Goal: Information Seeking & Learning: Find contact information

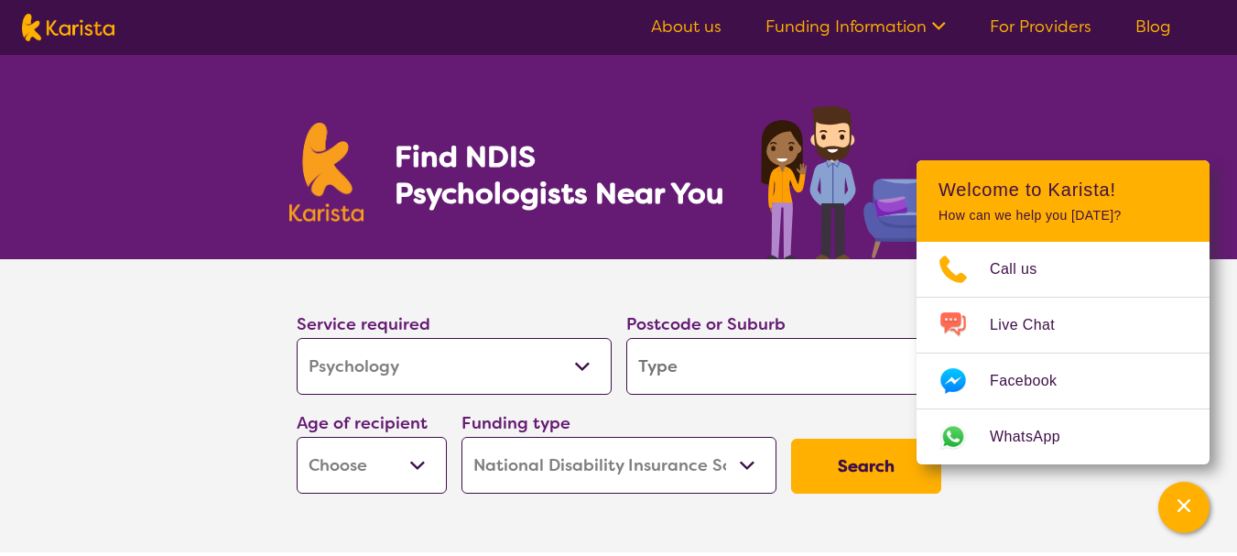
select select "Psychology"
select select "NDIS"
select select "Psychology"
select select "NDIS"
type input "2"
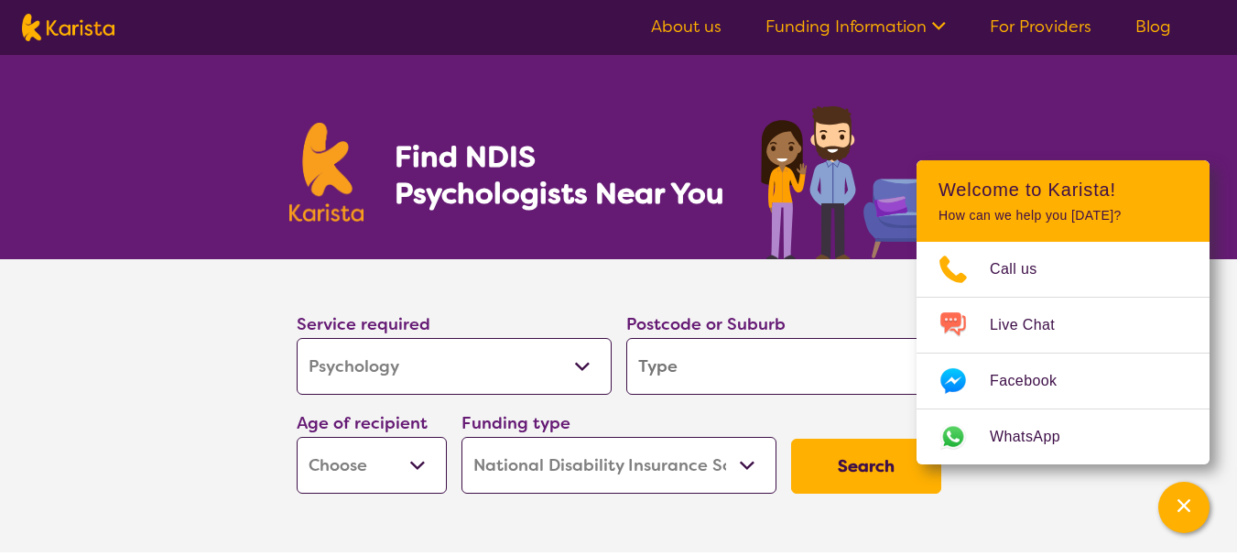
type input "2"
type input "22"
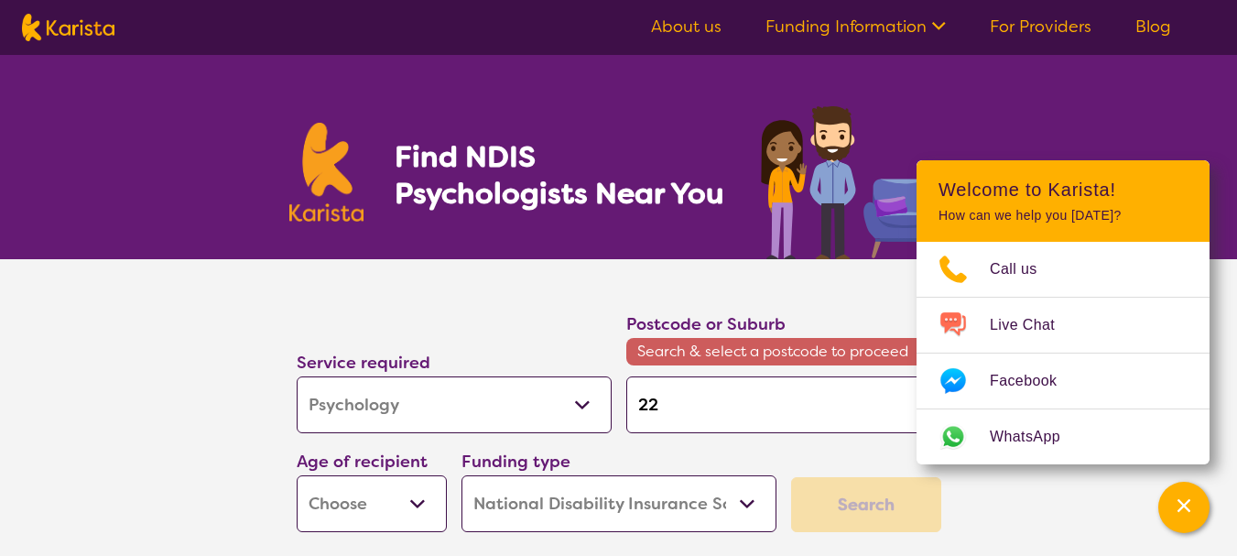
type input "223"
type input "2232"
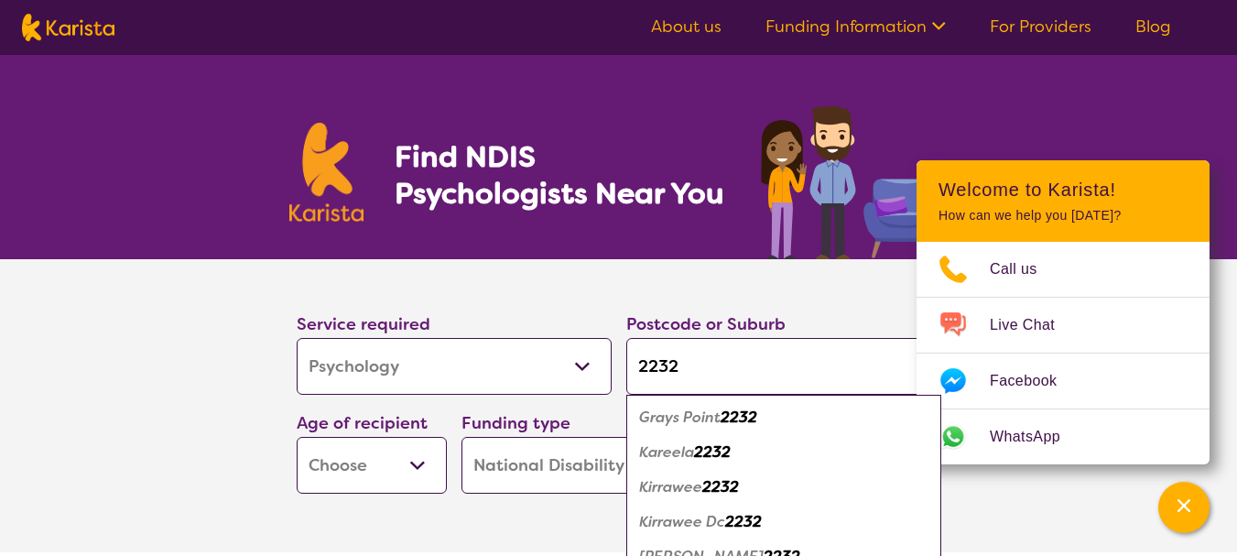
type input "2232"
click at [418, 463] on select "Early Childhood - 0 to 9 Child - 10 to 11 Adolescent - 12 to 17 Adult - 18 to 6…" at bounding box center [372, 465] width 150 height 57
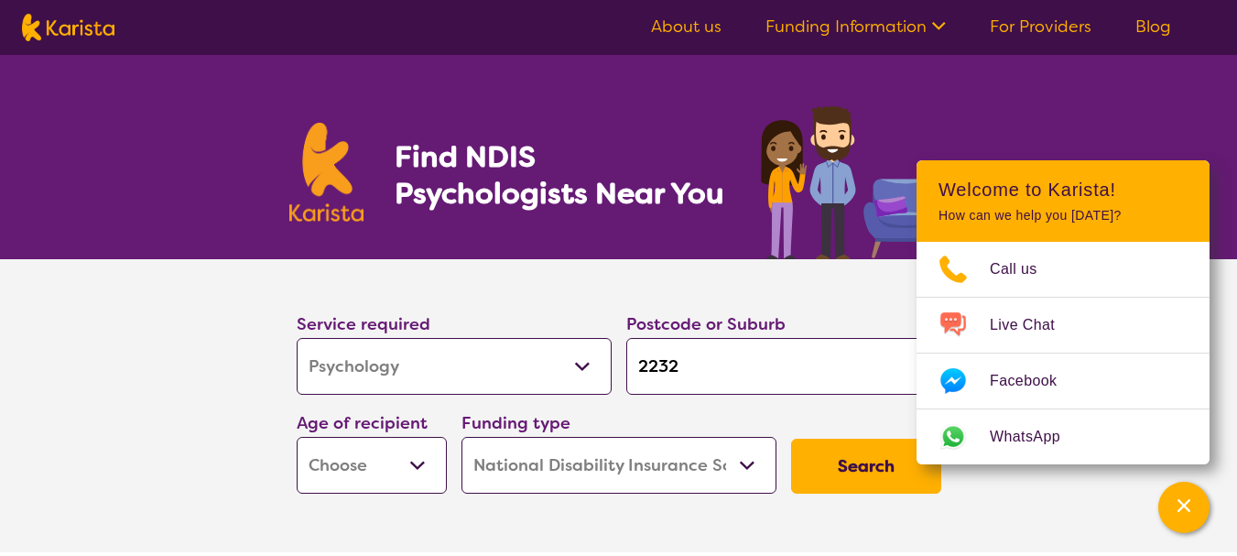
select select "AD"
click at [297, 437] on select "Early Childhood - 0 to 9 Child - 10 to 11 Adolescent - 12 to 17 Adult - 18 to 6…" at bounding box center [372, 465] width 150 height 57
select select "AD"
click at [864, 477] on button "Search" at bounding box center [866, 465] width 150 height 55
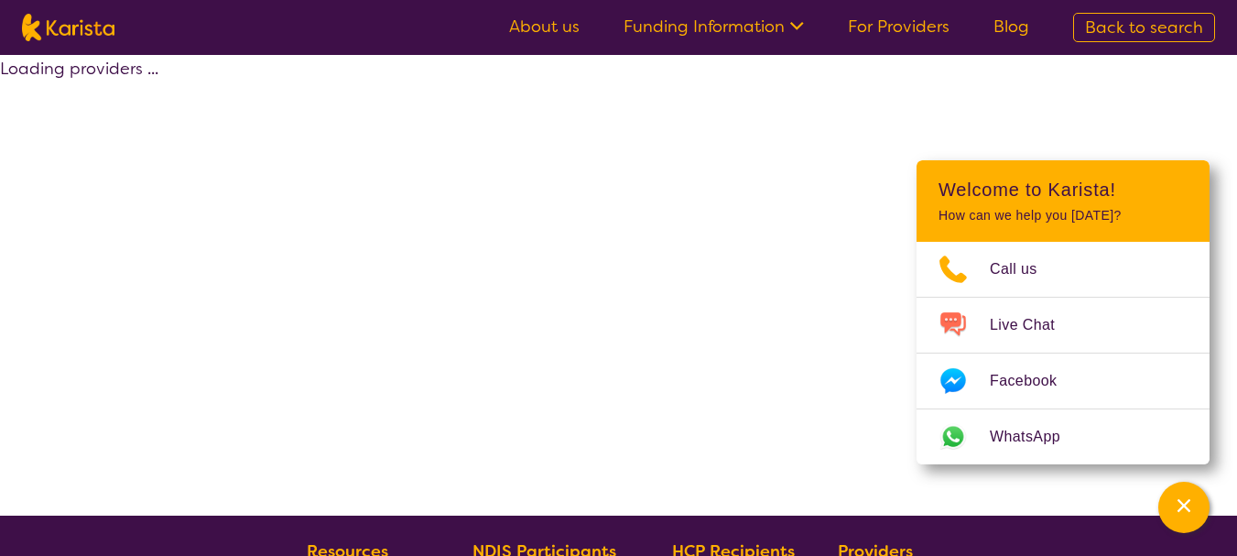
select select "by_score"
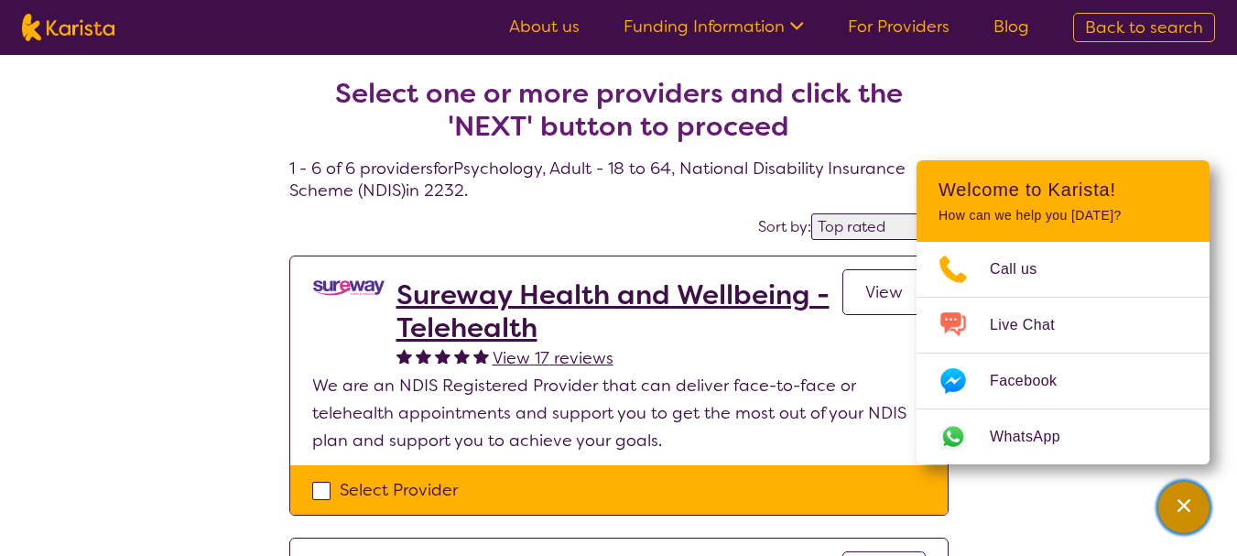
click at [1187, 504] on icon "Channel Menu" at bounding box center [1183, 505] width 18 height 18
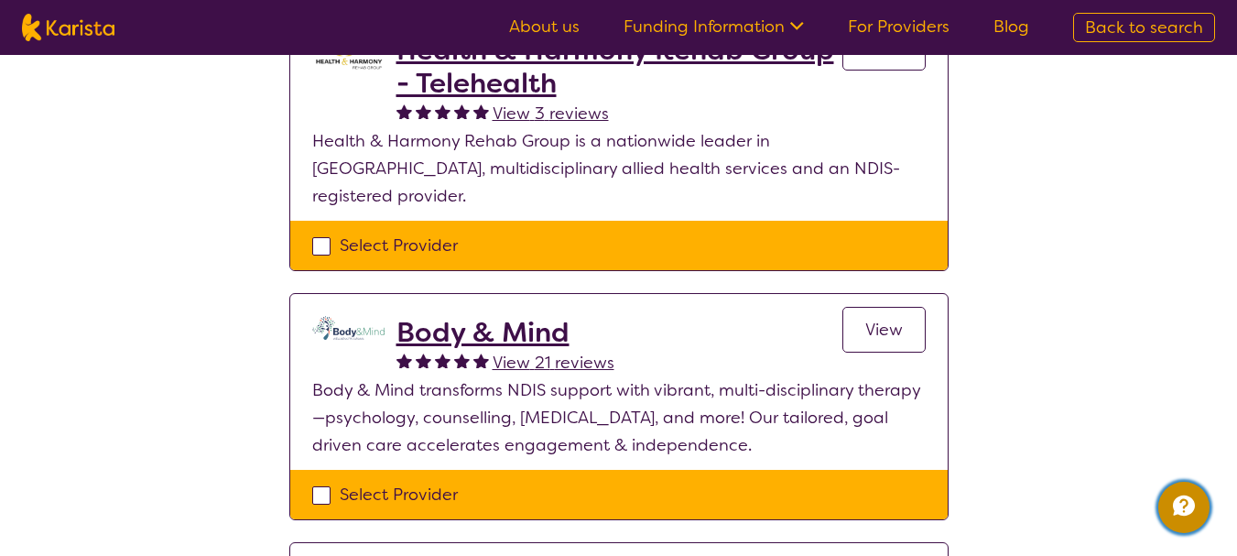
scroll to position [1007, 0]
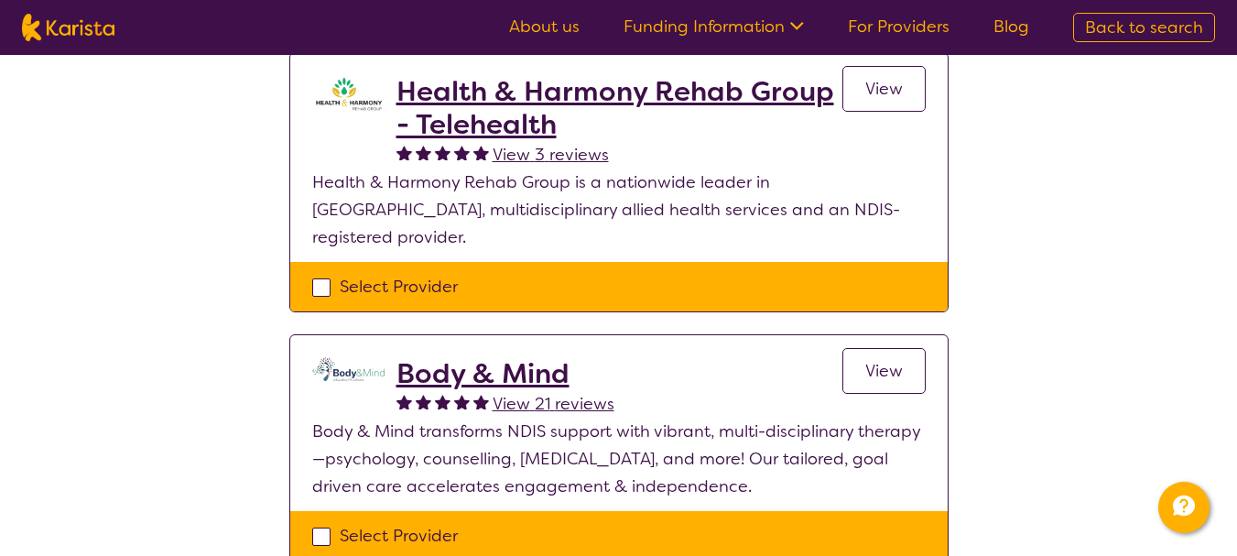
click at [492, 357] on h2 "Body & Mind" at bounding box center [505, 373] width 218 height 33
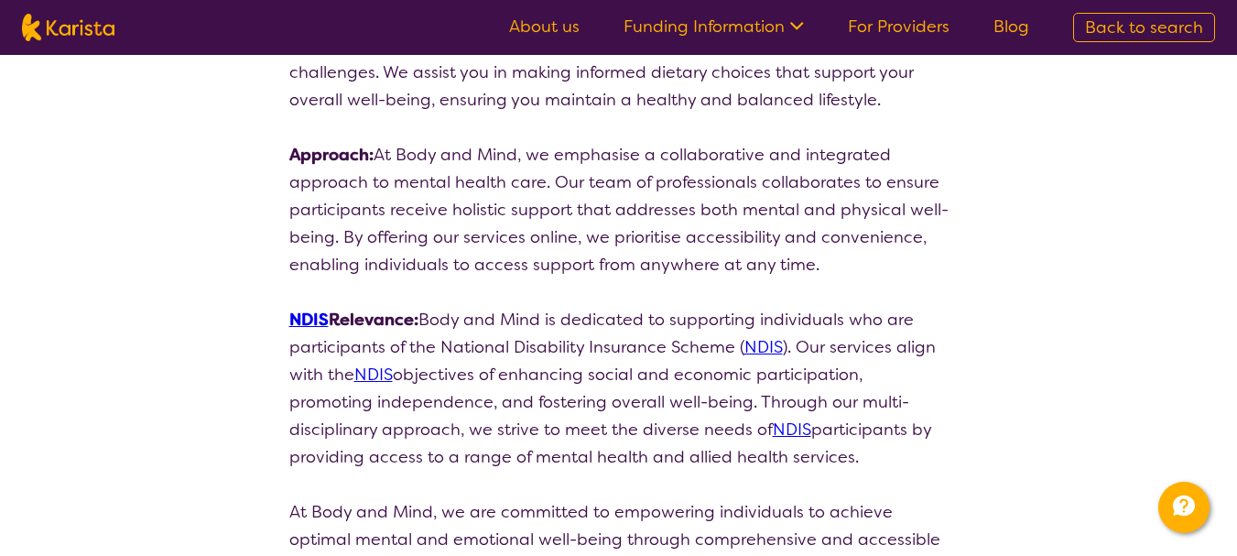
scroll to position [1373, 0]
